Goal: Check status

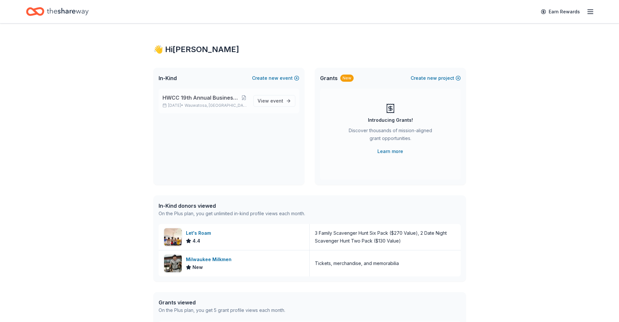
click at [197, 95] on span "HWCC 19th Annual Business Awards Celebration" at bounding box center [202, 98] width 78 height 8
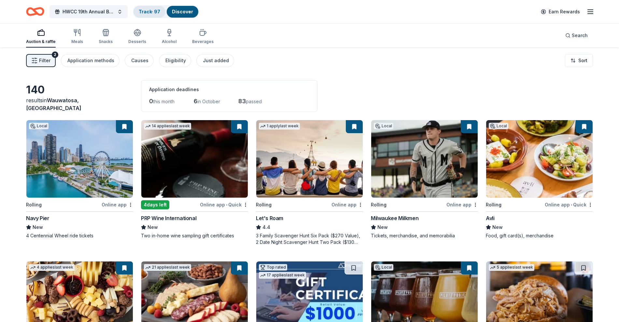
click at [150, 10] on link "Track · 97" at bounding box center [149, 12] width 21 height 6
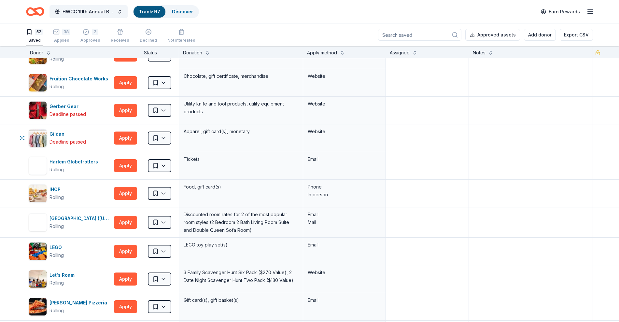
scroll to position [448, 0]
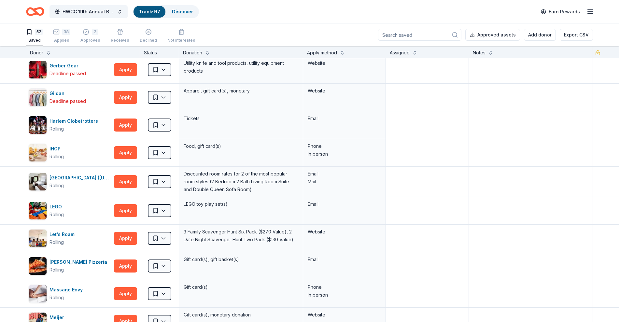
click at [416, 33] on input at bounding box center [419, 35] width 83 height 12
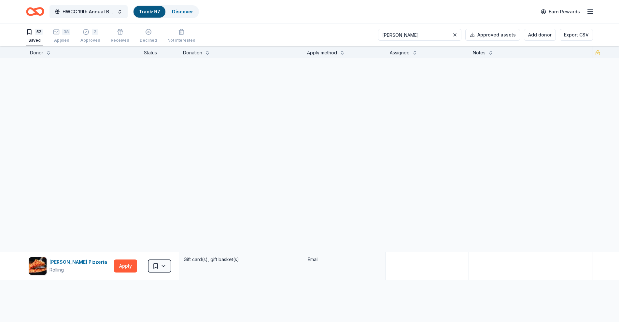
scroll to position [0, 0]
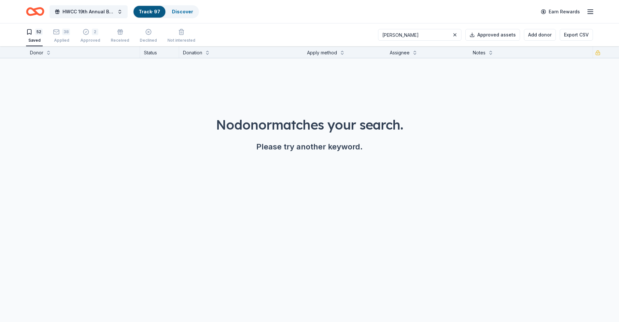
click at [430, 30] on input "[PERSON_NAME]" at bounding box center [419, 35] width 83 height 12
type input "[PERSON_NAME]"
click at [57, 37] on div "38 Applied" at bounding box center [61, 36] width 17 height 14
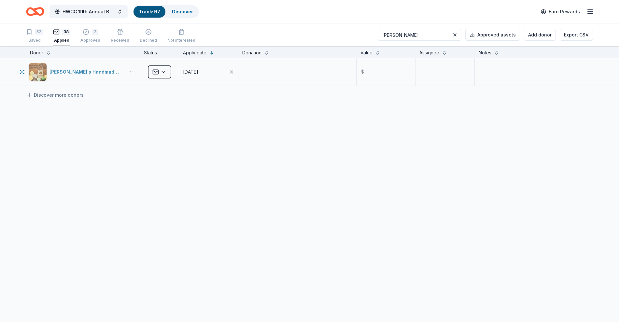
click at [89, 74] on div "[PERSON_NAME]'s Handmade Vodka" at bounding box center [86, 72] width 72 height 8
